Goal: Information Seeking & Learning: Learn about a topic

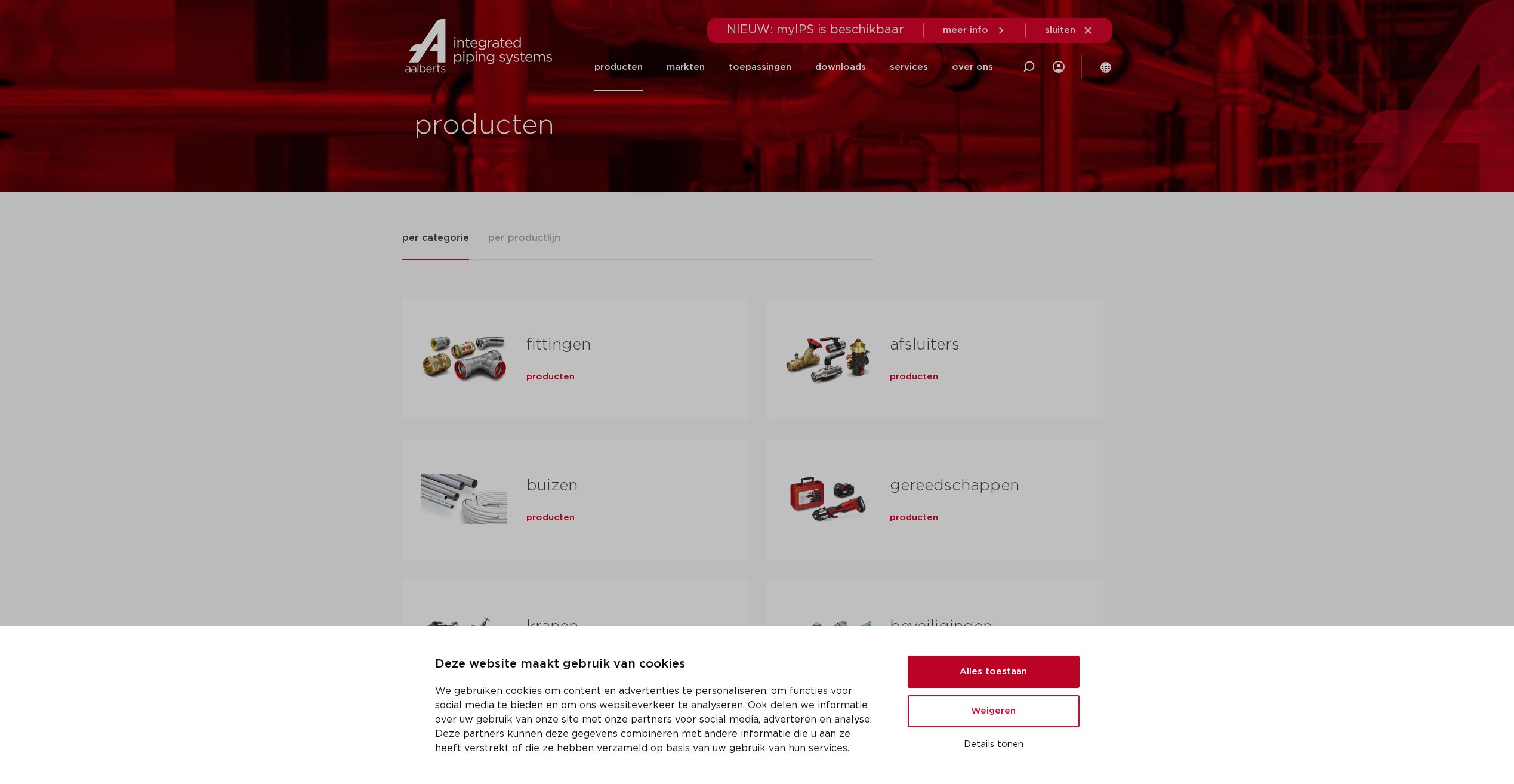
click at [1019, 677] on button "Alles toestaan" at bounding box center [994, 671] width 172 height 32
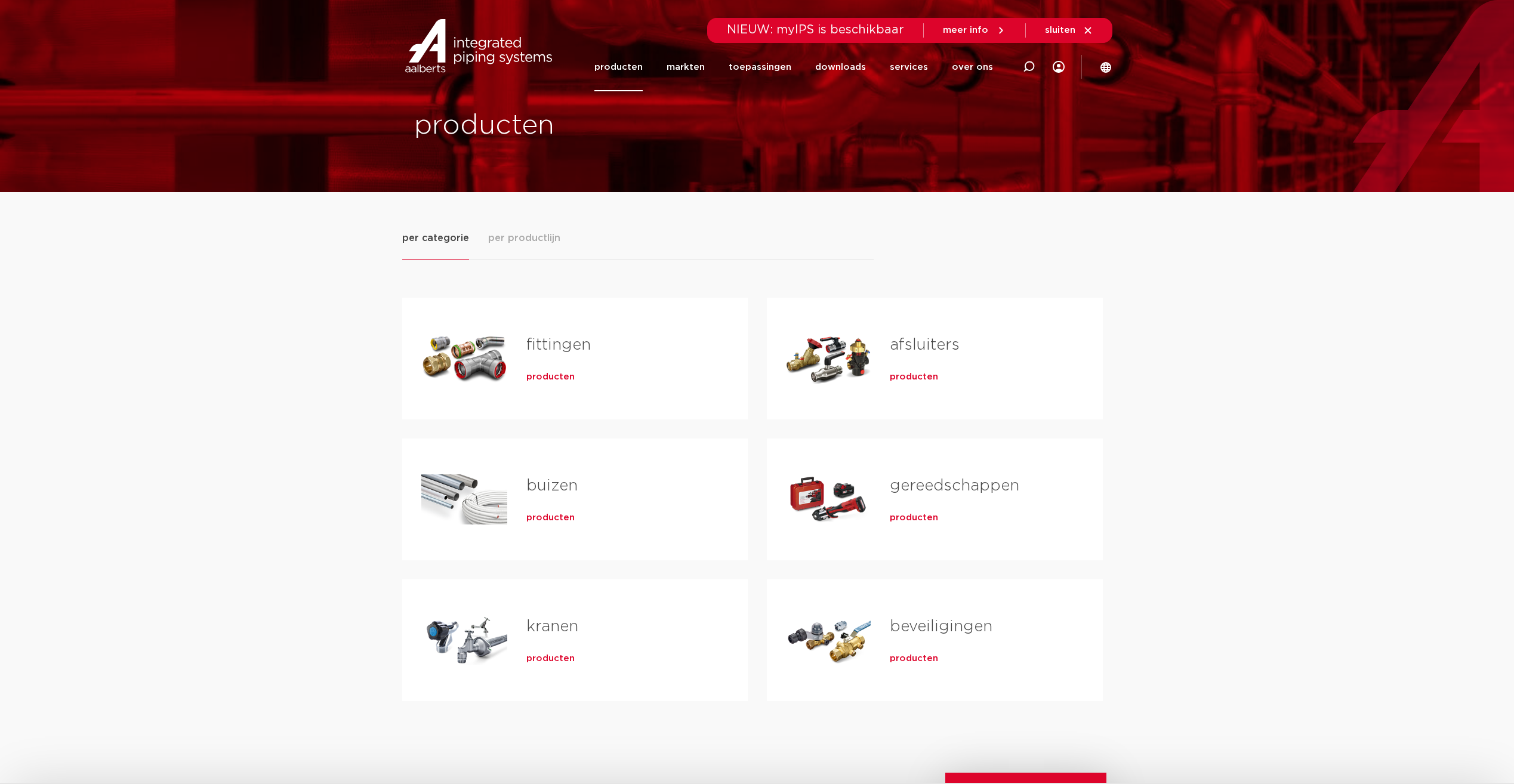
click at [547, 340] on link "fittingen" at bounding box center [558, 345] width 65 height 16
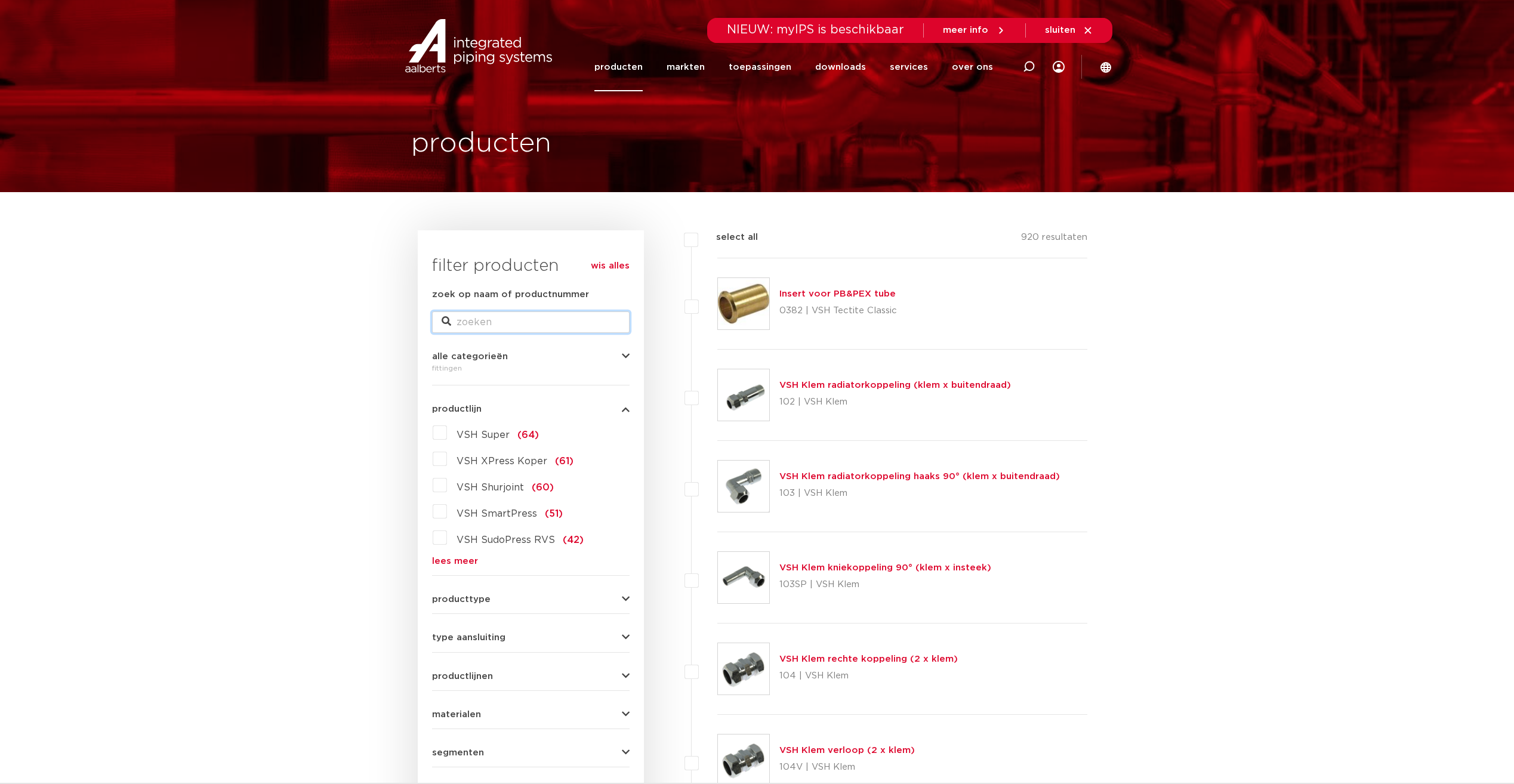
click at [470, 323] on input "zoek op naam of productnummer" at bounding box center [531, 322] width 198 height 22
type input "koper"
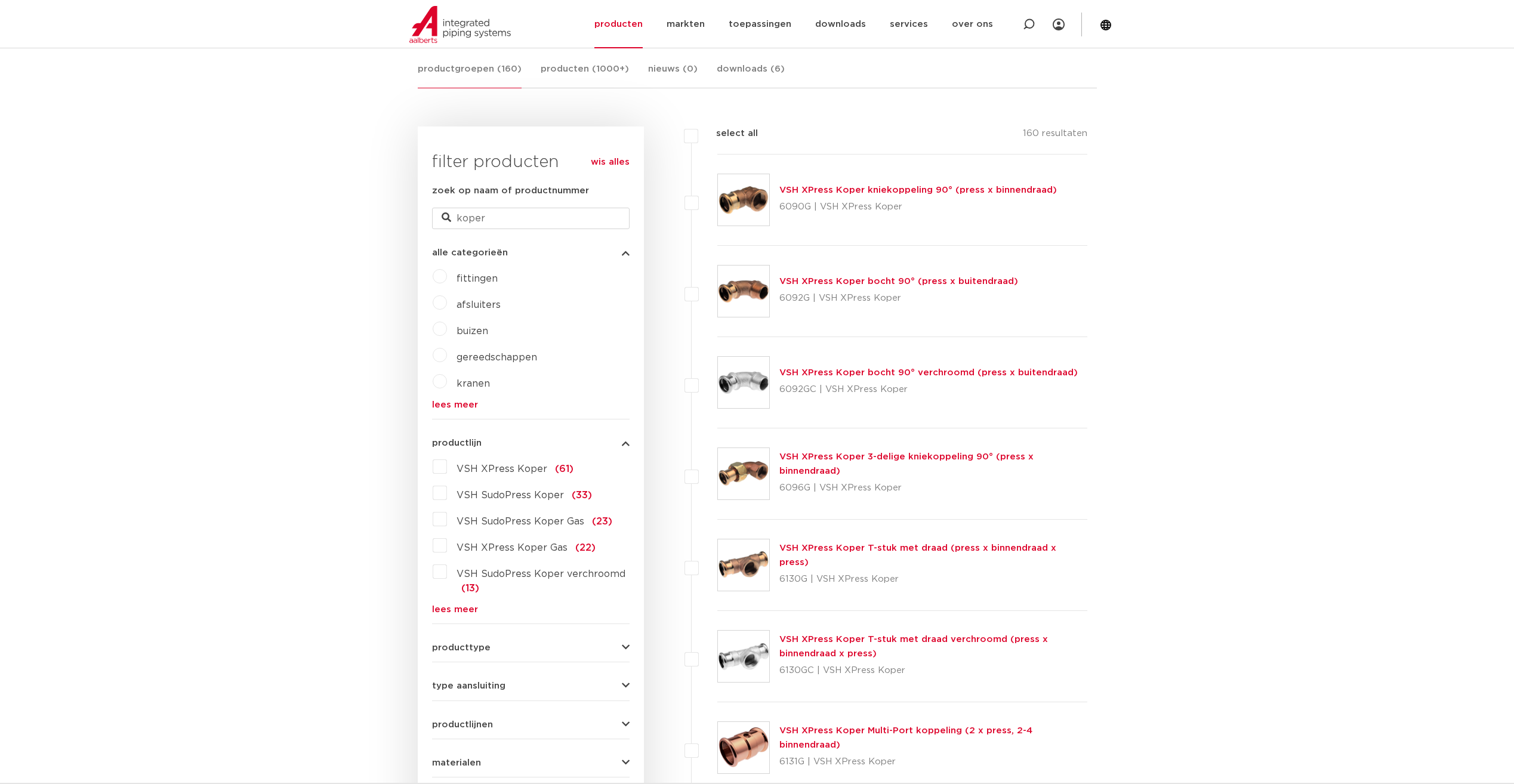
scroll to position [238, 0]
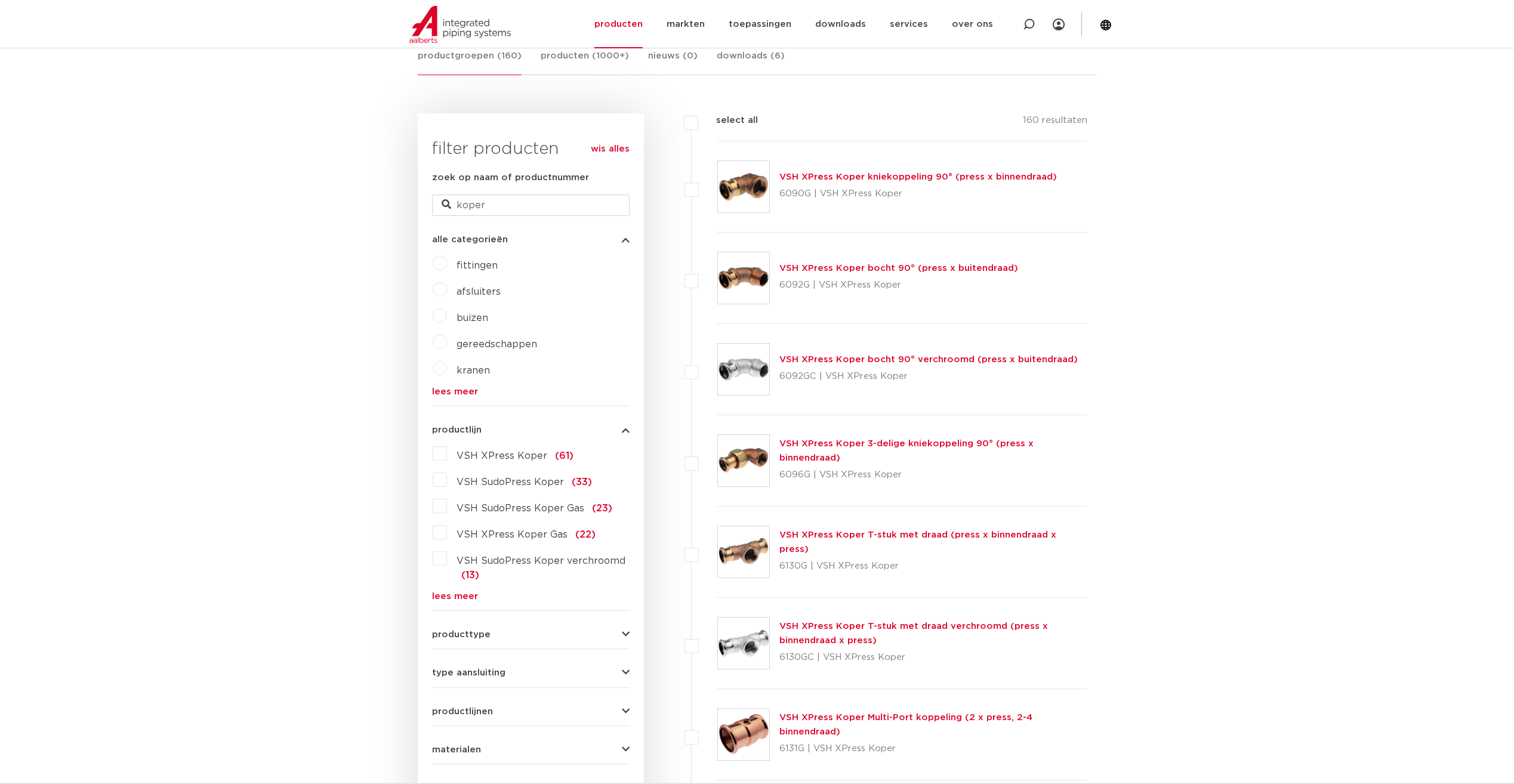
click at [447, 454] on label "VSH XPress Koper (61)" at bounding box center [510, 453] width 127 height 19
click at [0, 0] on input "VSH XPress Koper (61)" at bounding box center [0, 0] width 0 height 0
click at [447, 454] on label "VSH XPress Koper (61)" at bounding box center [510, 453] width 127 height 19
click at [0, 0] on input "VSH XPress Koper (61)" at bounding box center [0, 0] width 0 height 0
click at [447, 532] on label "VSH XPress Koper Gas (22)" at bounding box center [521, 532] width 149 height 19
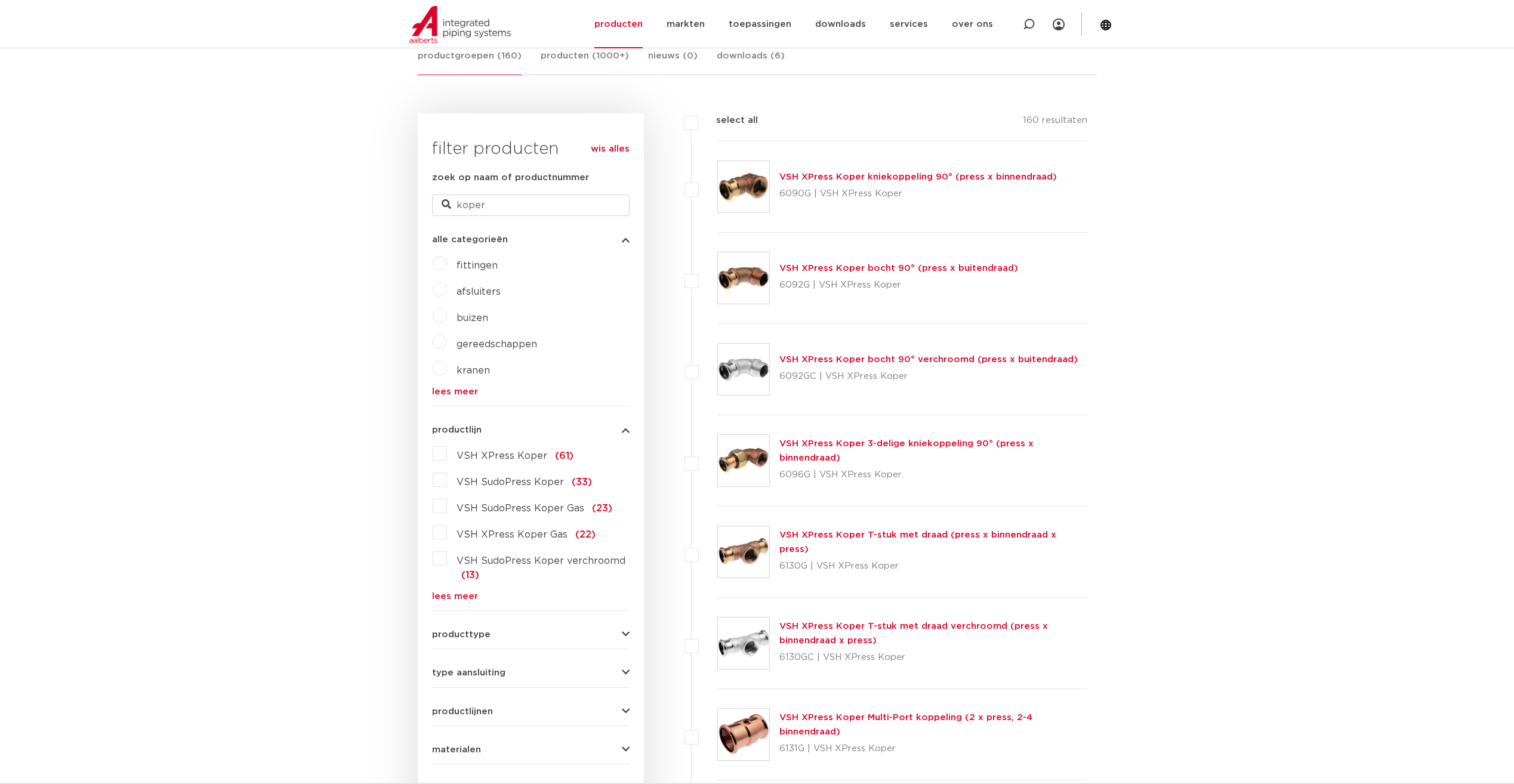
click at [0, 0] on input "VSH XPress Koper Gas (22)" at bounding box center [0, 0] width 0 height 0
